Goal: Entertainment & Leisure: Consume media (video, audio)

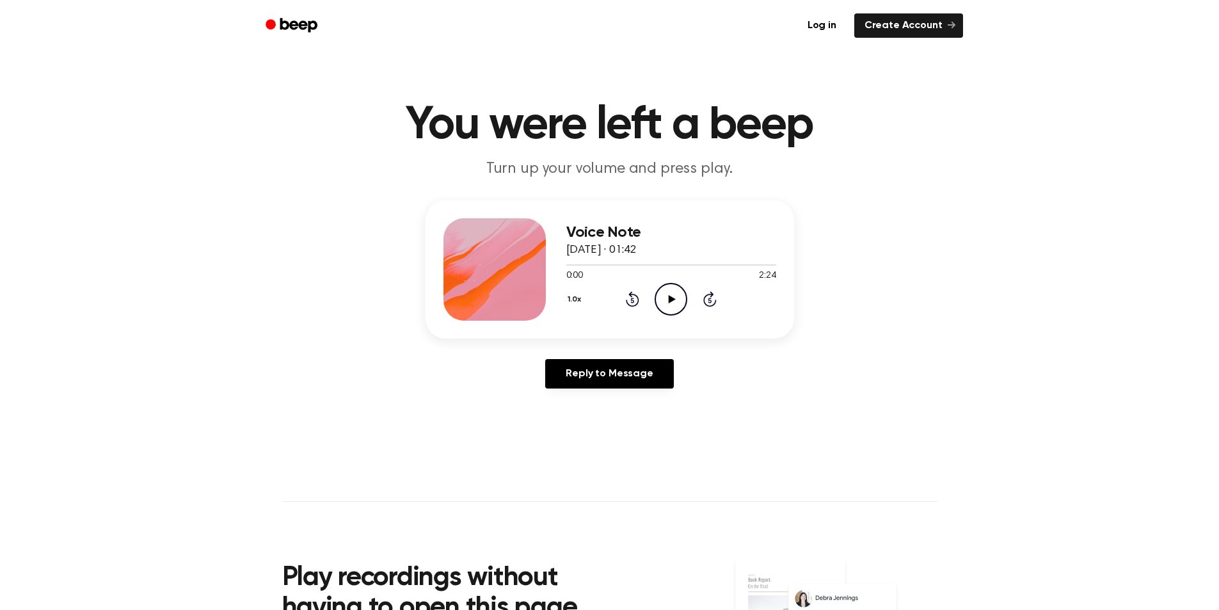
click at [663, 296] on icon "Play Audio" at bounding box center [671, 299] width 33 height 33
click at [756, 265] on div at bounding box center [671, 264] width 210 height 10
click at [676, 299] on icon "Play Audio" at bounding box center [671, 299] width 33 height 33
click at [664, 295] on icon "Play Audio" at bounding box center [671, 299] width 33 height 33
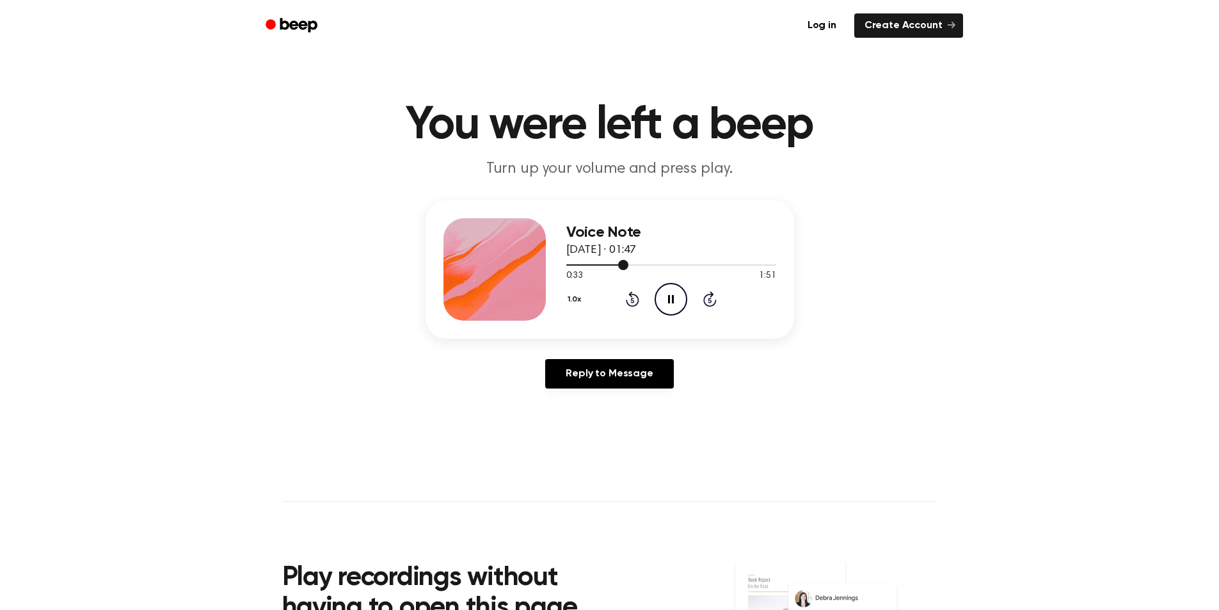
click at [596, 263] on div at bounding box center [671, 264] width 210 height 10
click at [662, 300] on icon "Pause Audio" at bounding box center [671, 299] width 33 height 33
click at [669, 300] on icon at bounding box center [672, 299] width 7 height 8
click at [717, 266] on div at bounding box center [671, 264] width 210 height 10
click at [675, 296] on icon "Play Audio" at bounding box center [671, 299] width 33 height 33
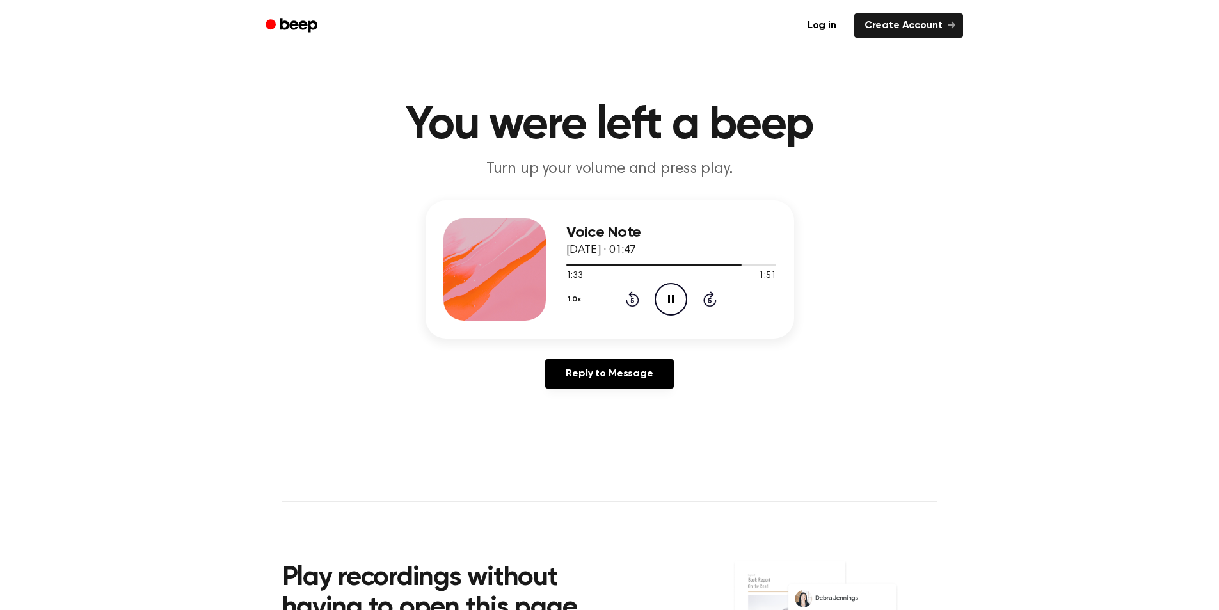
click at [669, 298] on icon at bounding box center [671, 299] width 6 height 8
click at [671, 296] on icon "Play Audio" at bounding box center [671, 299] width 33 height 33
click at [671, 296] on icon at bounding box center [672, 299] width 7 height 8
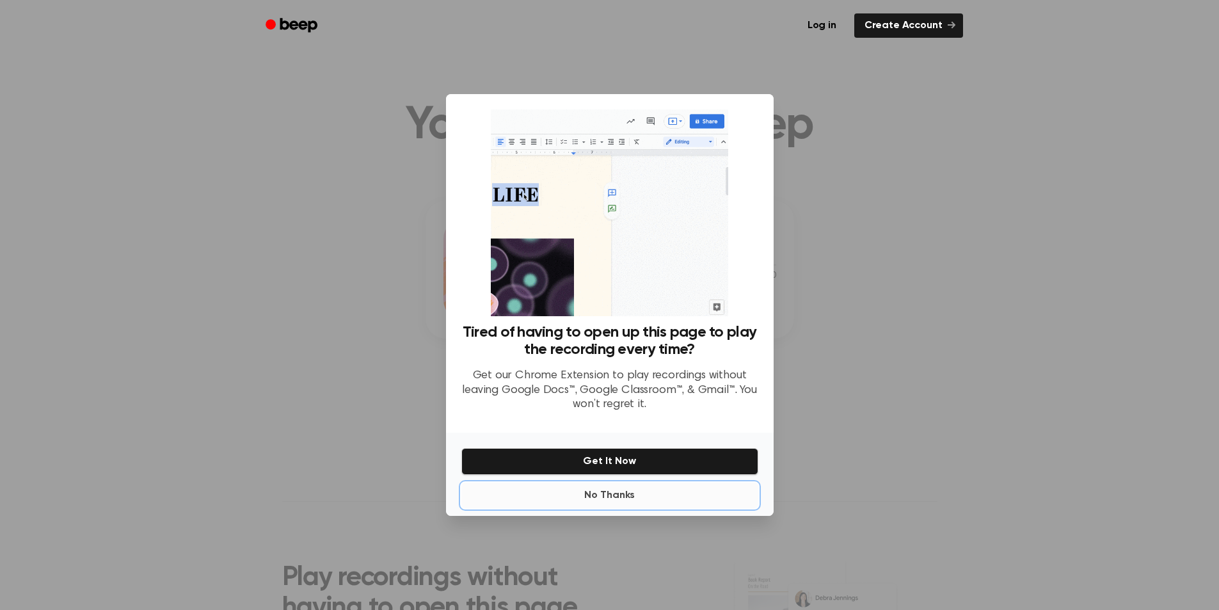
click at [605, 502] on button "No Thanks" at bounding box center [609, 495] width 297 height 26
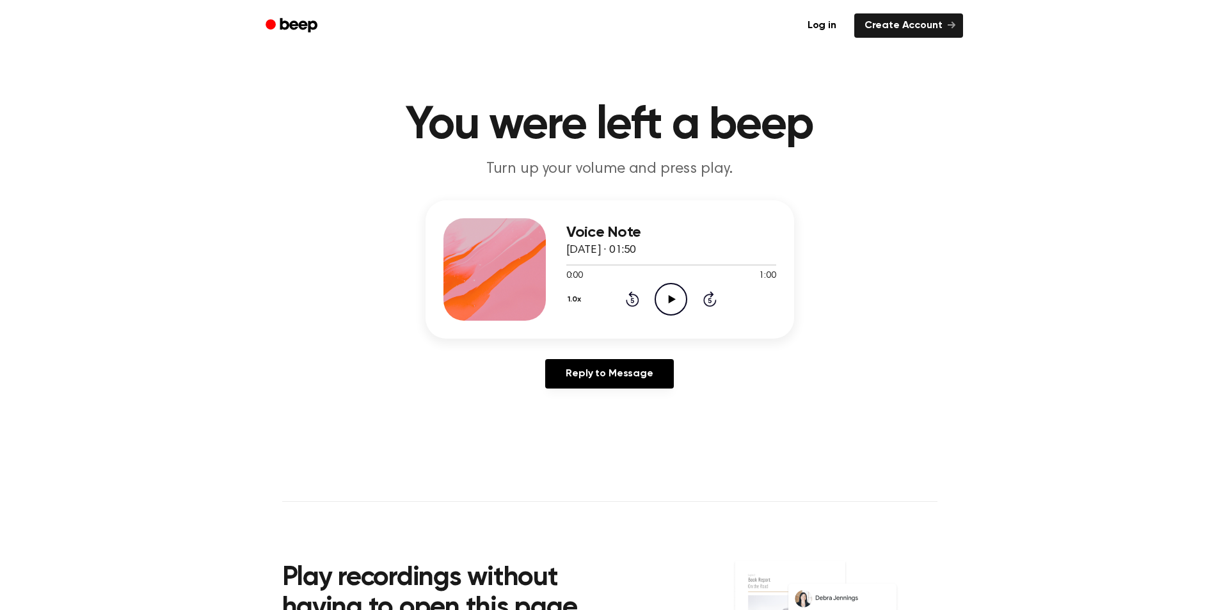
click at [675, 298] on icon at bounding box center [672, 299] width 7 height 8
click at [608, 263] on div at bounding box center [671, 264] width 210 height 10
click at [674, 302] on icon "Pause Audio" at bounding box center [671, 299] width 33 height 33
